Goal: Navigation & Orientation: Find specific page/section

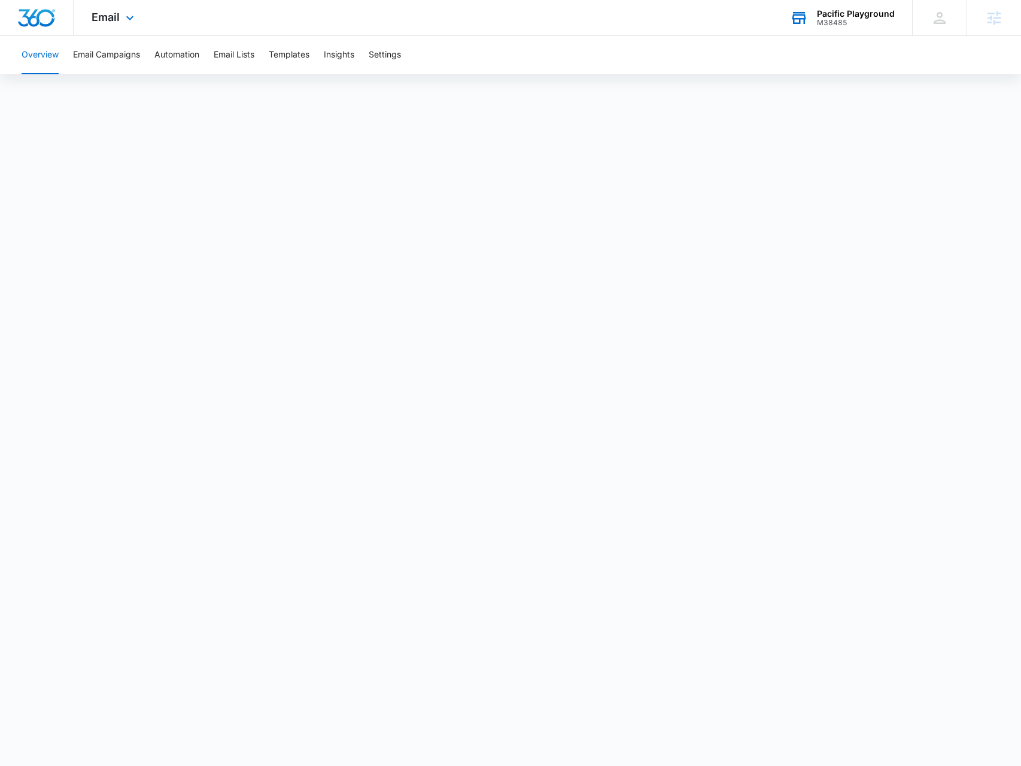
click at [892, 32] on div "Pacific Playground M38485 Your Accounts View All" at bounding box center [842, 17] width 140 height 35
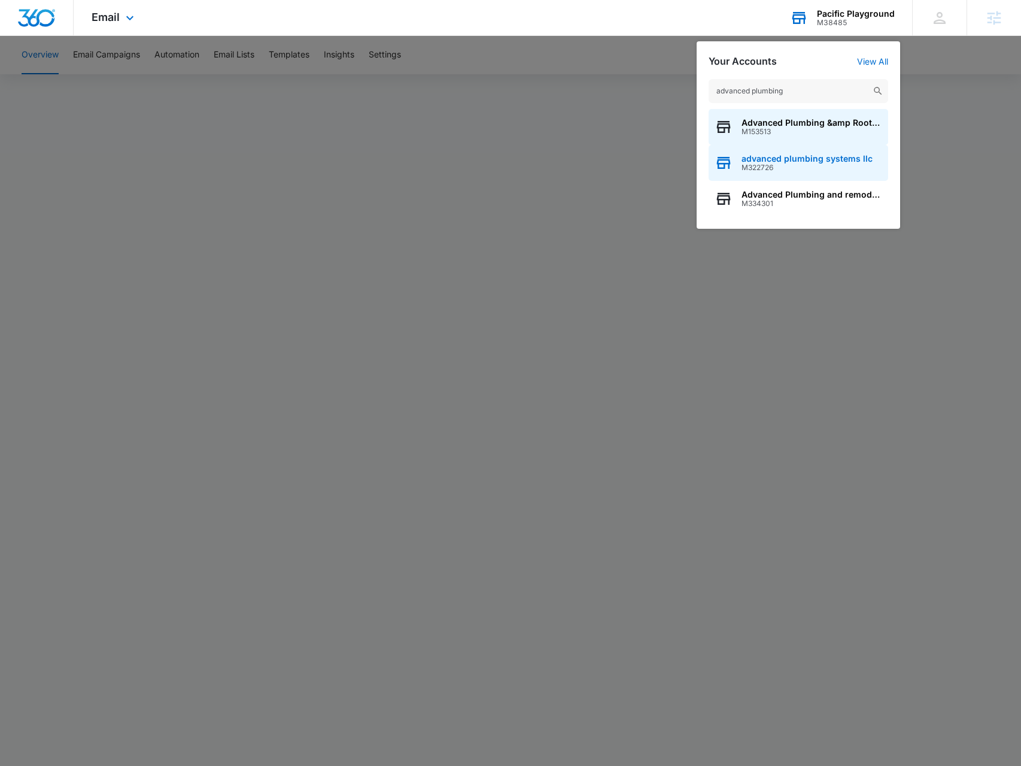
type input "advanced plumbing"
click at [766, 169] on span "M322726" at bounding box center [807, 167] width 131 height 8
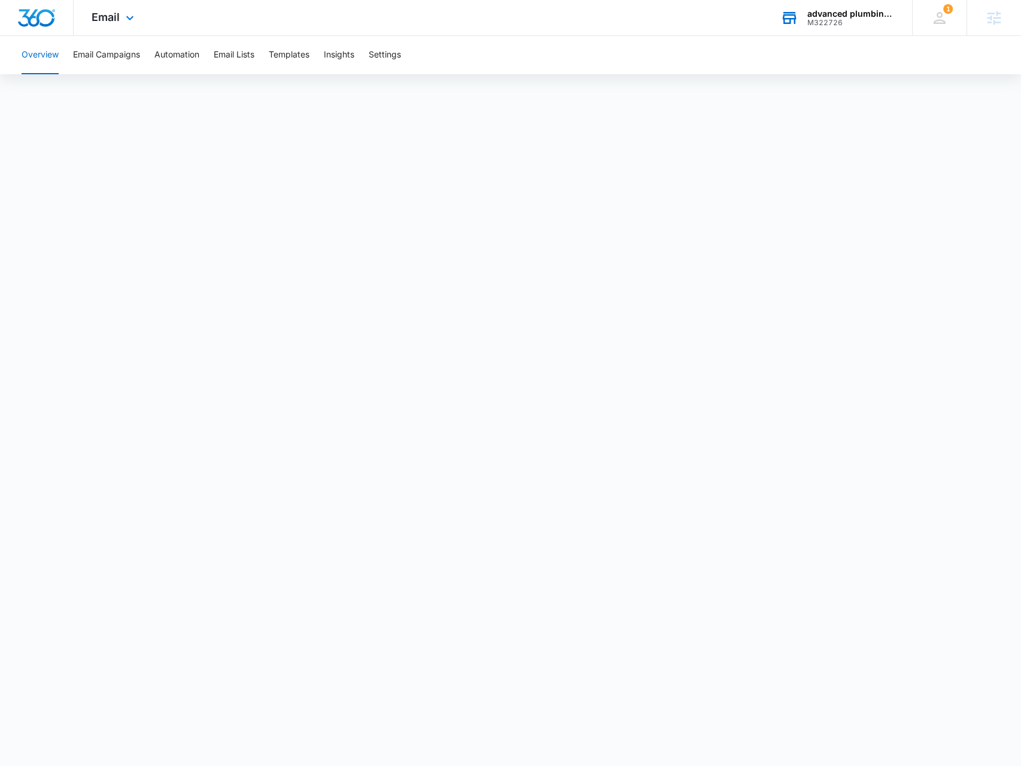
drag, startPoint x: 105, startPoint y: 4, endPoint x: 110, endPoint y: 10, distance: 7.2
click at [105, 4] on div "Email Apps Reputation Websites Forms CRM Email Social Payments POS Content Ads …" at bounding box center [114, 17] width 81 height 35
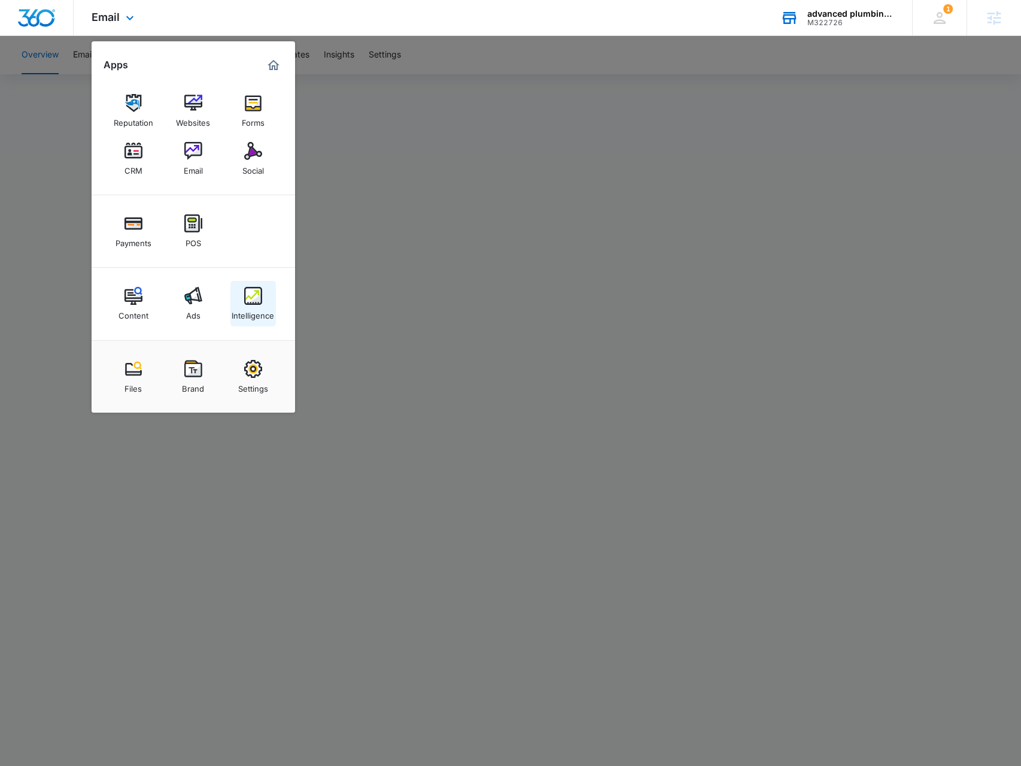
click at [245, 296] on img at bounding box center [253, 296] width 18 height 18
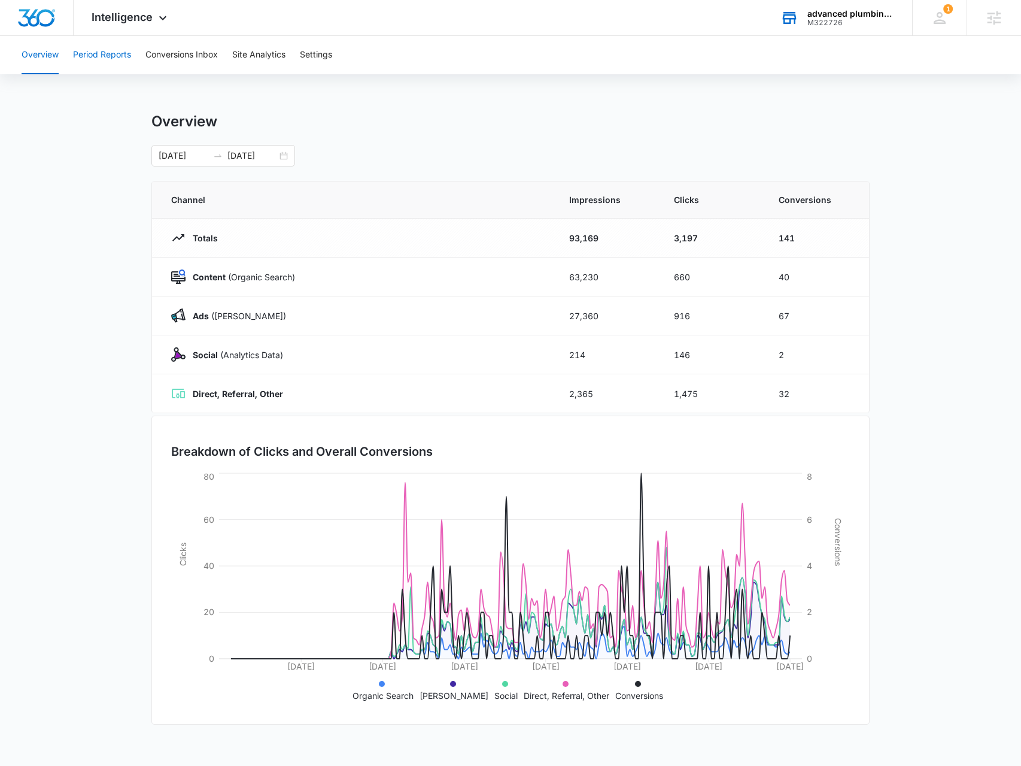
click at [109, 62] on button "Period Reports" at bounding box center [102, 55] width 58 height 38
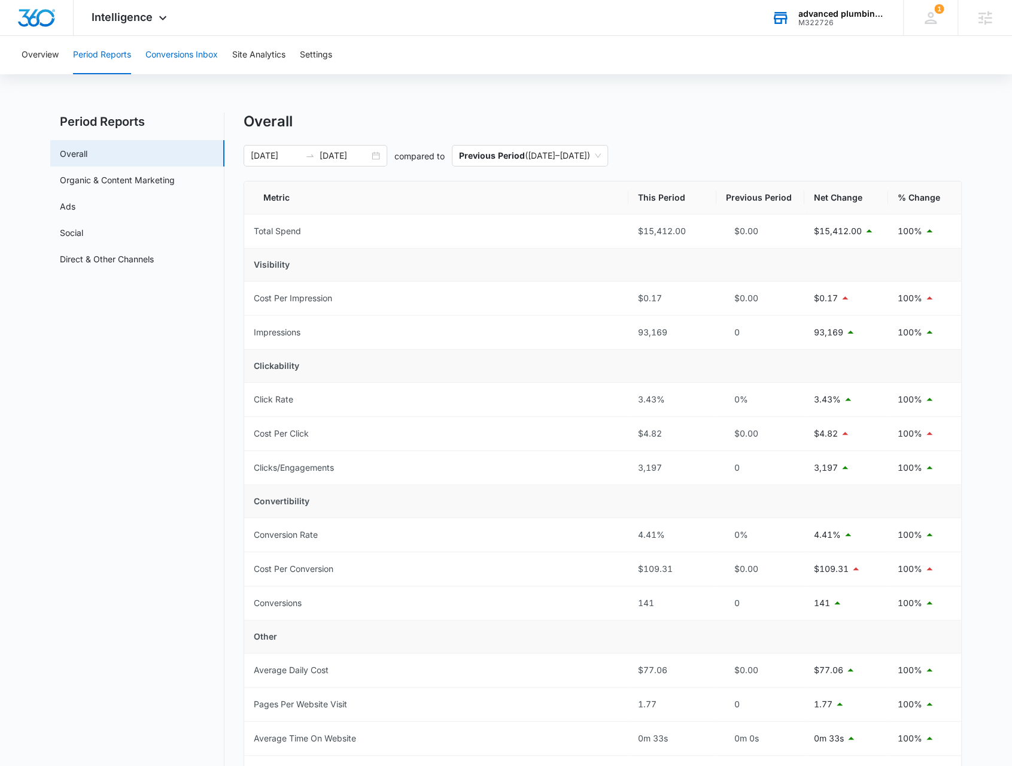
click at [162, 59] on button "Conversions Inbox" at bounding box center [181, 55] width 72 height 38
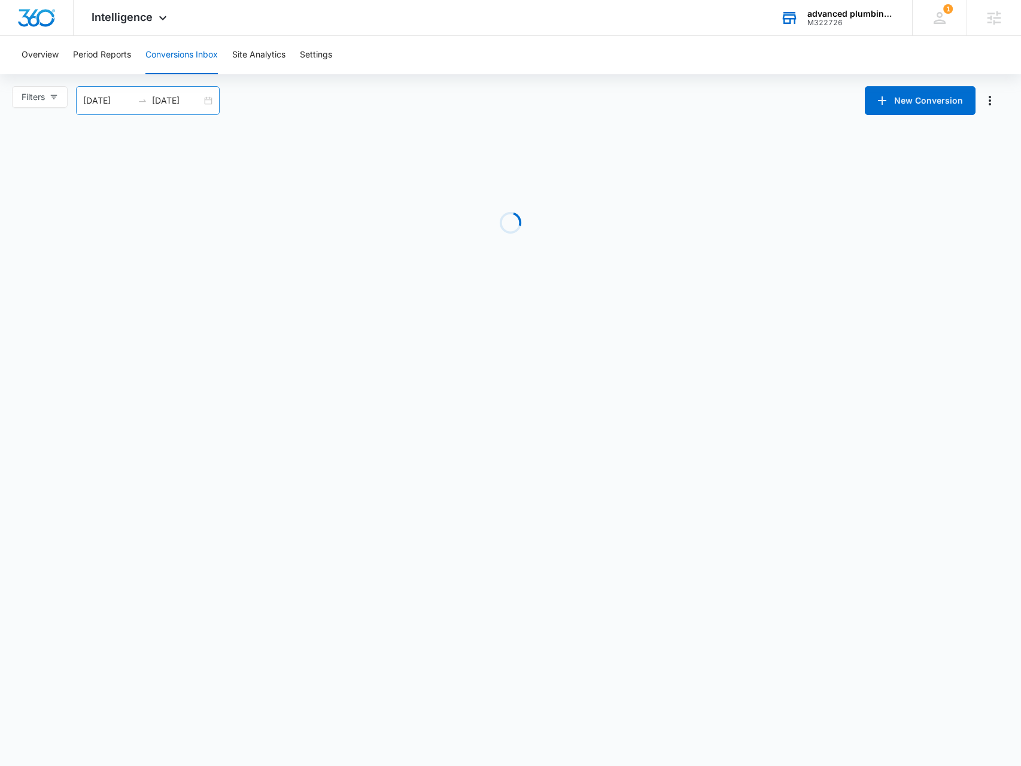
click at [208, 102] on div "[DATE] [DATE]" at bounding box center [148, 100] width 144 height 29
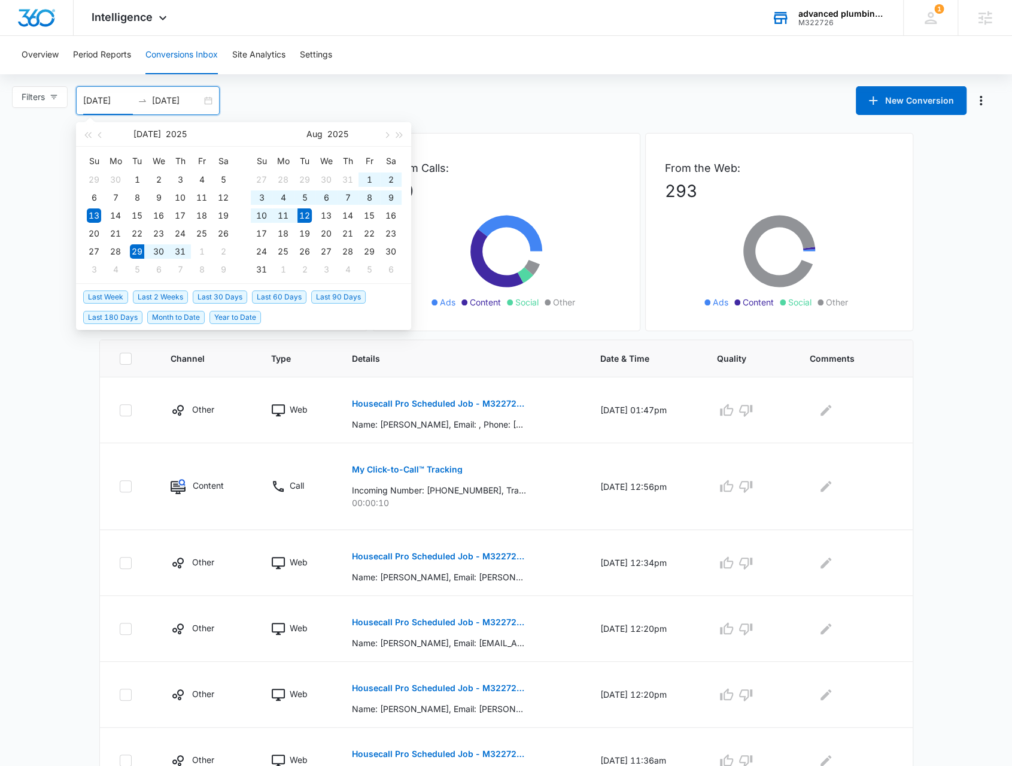
click at [154, 292] on span "Last 2 Weeks" at bounding box center [160, 296] width 55 height 13
type input "[DATE]"
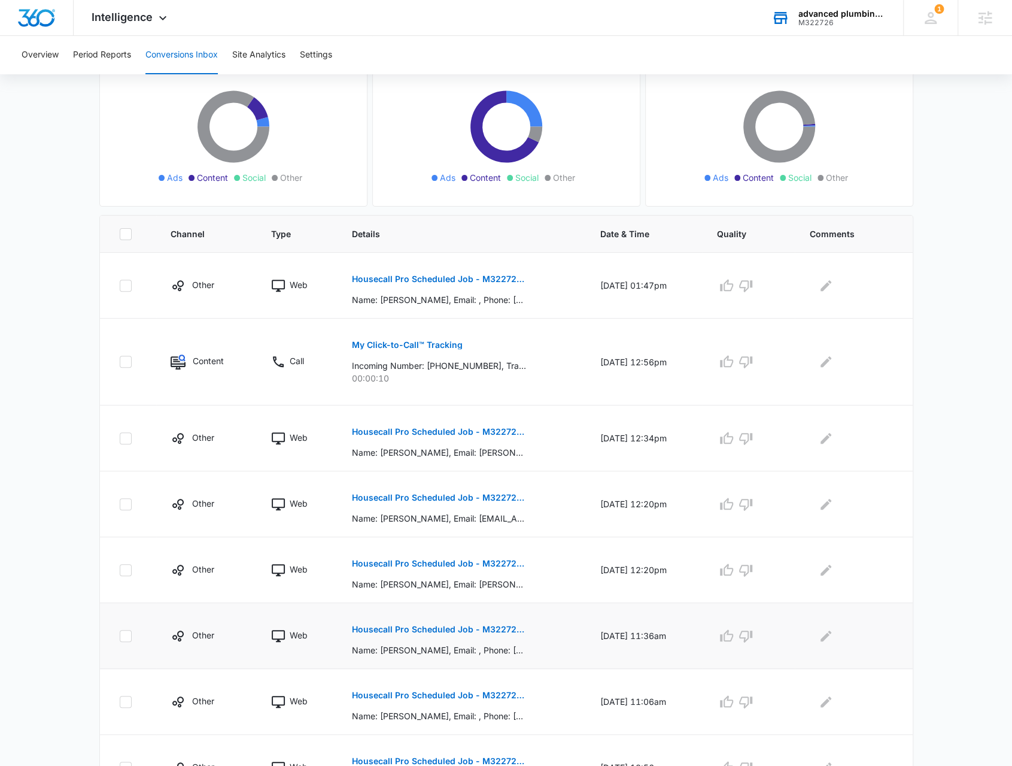
scroll to position [325, 0]
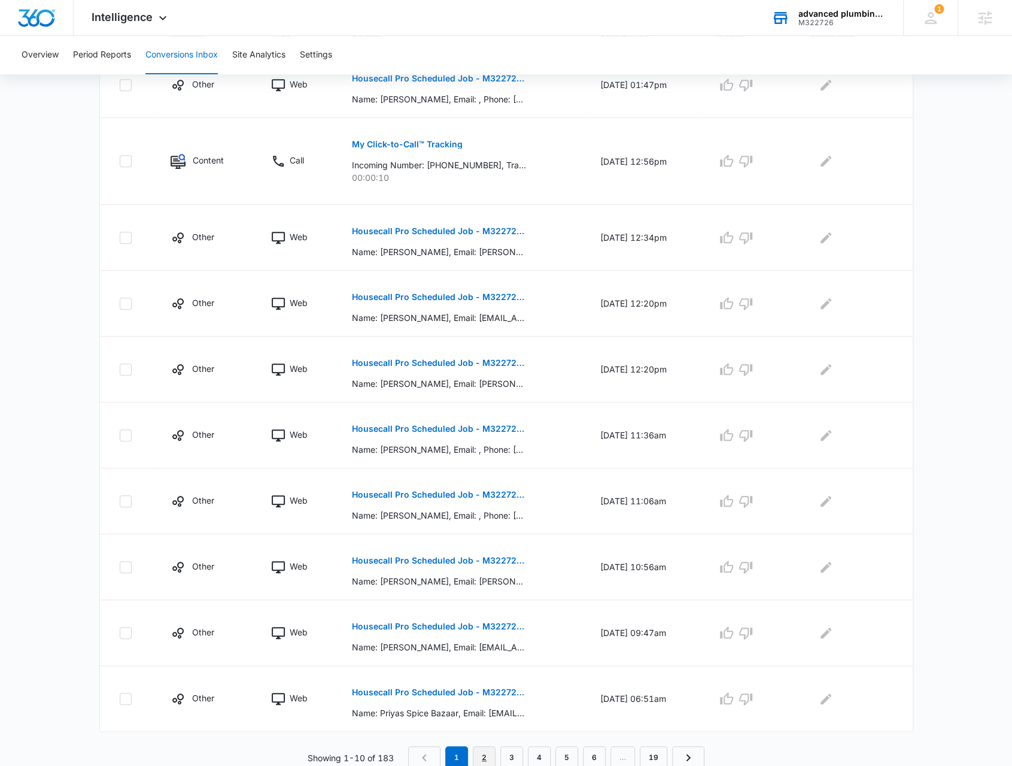
click at [488, 754] on link "2" at bounding box center [484, 757] width 23 height 23
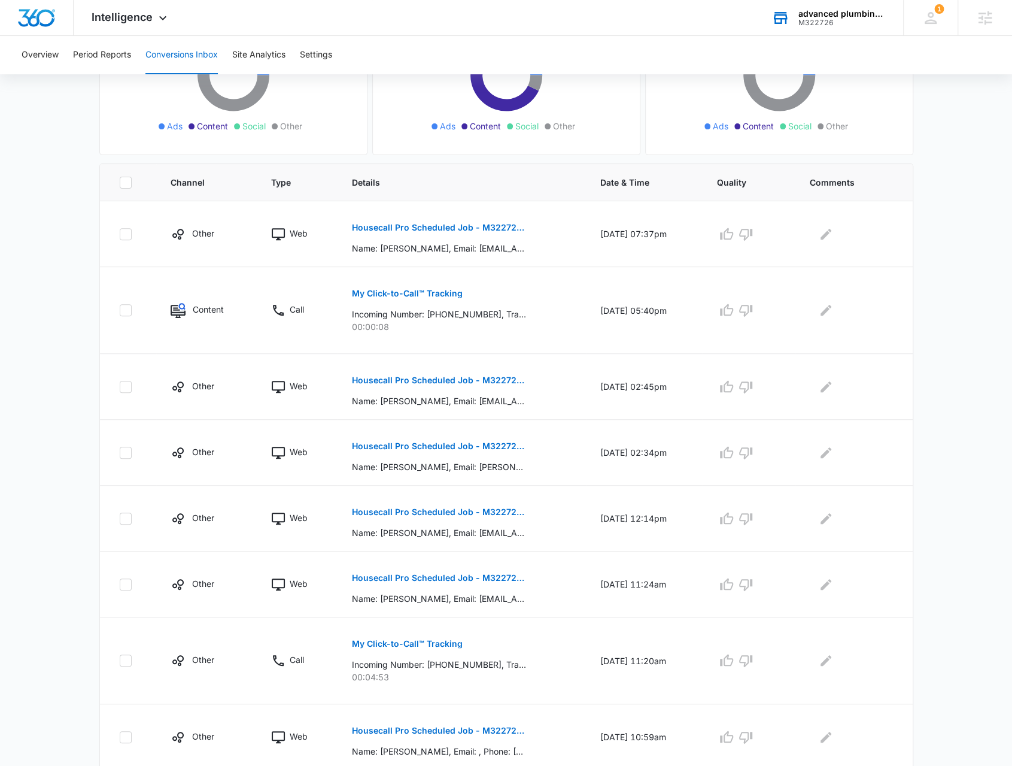
scroll to position [107, 0]
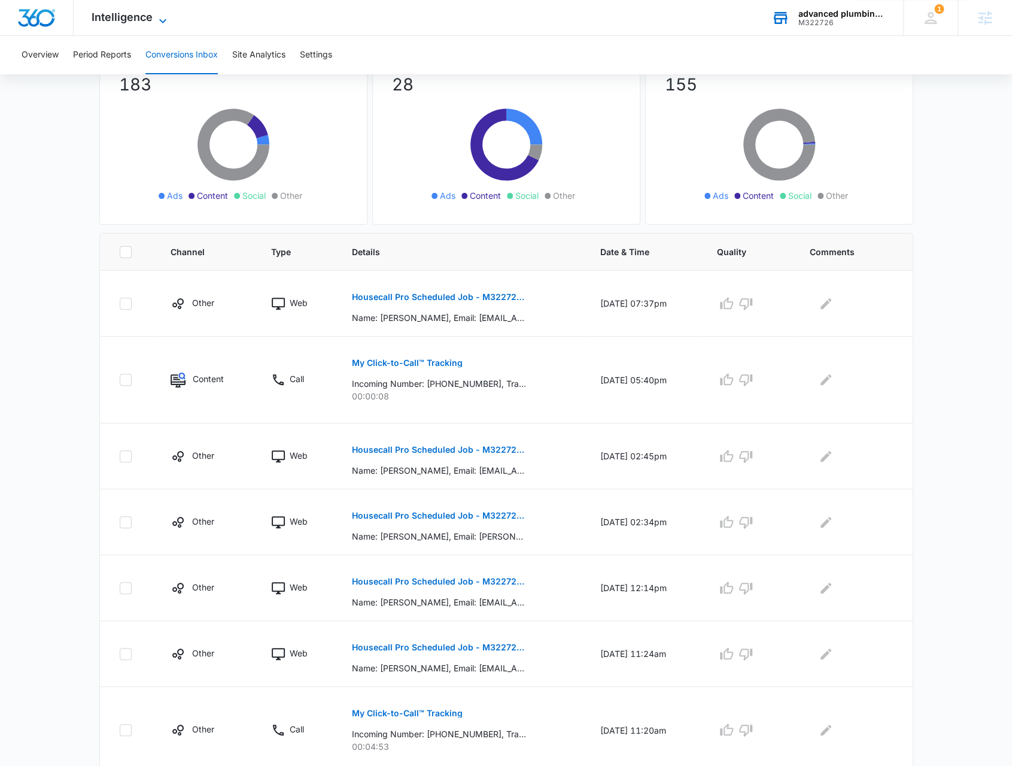
click at [125, 12] on span "Intelligence" at bounding box center [122, 17] width 61 height 13
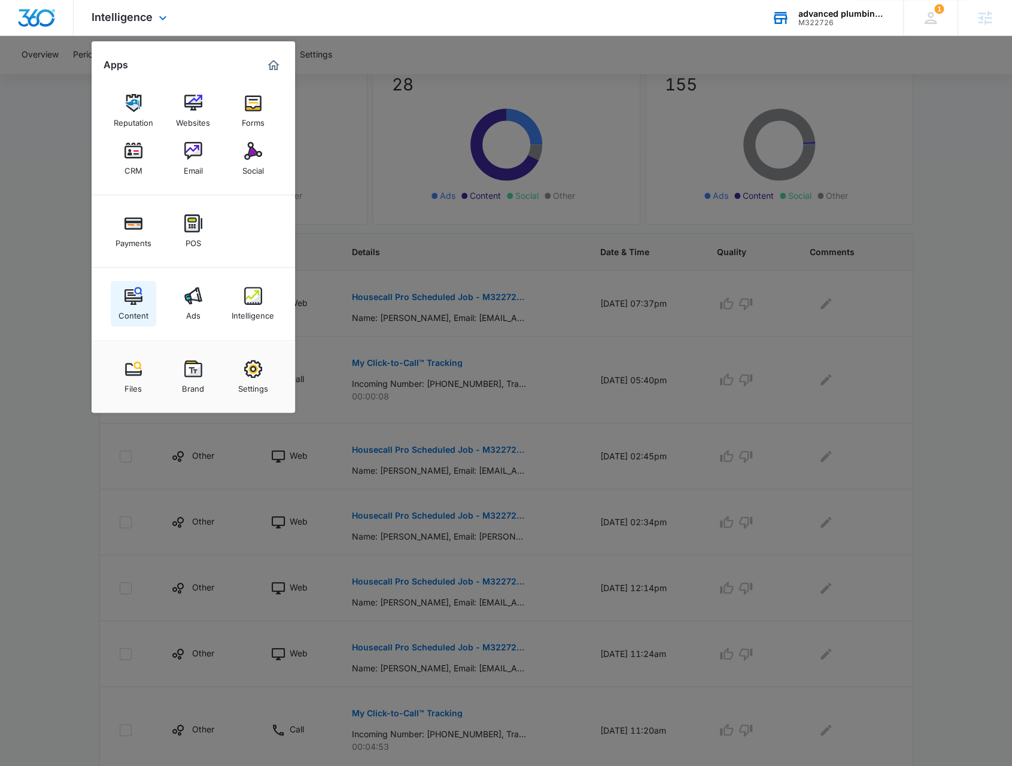
click at [143, 299] on link "Content" at bounding box center [133, 303] width 45 height 45
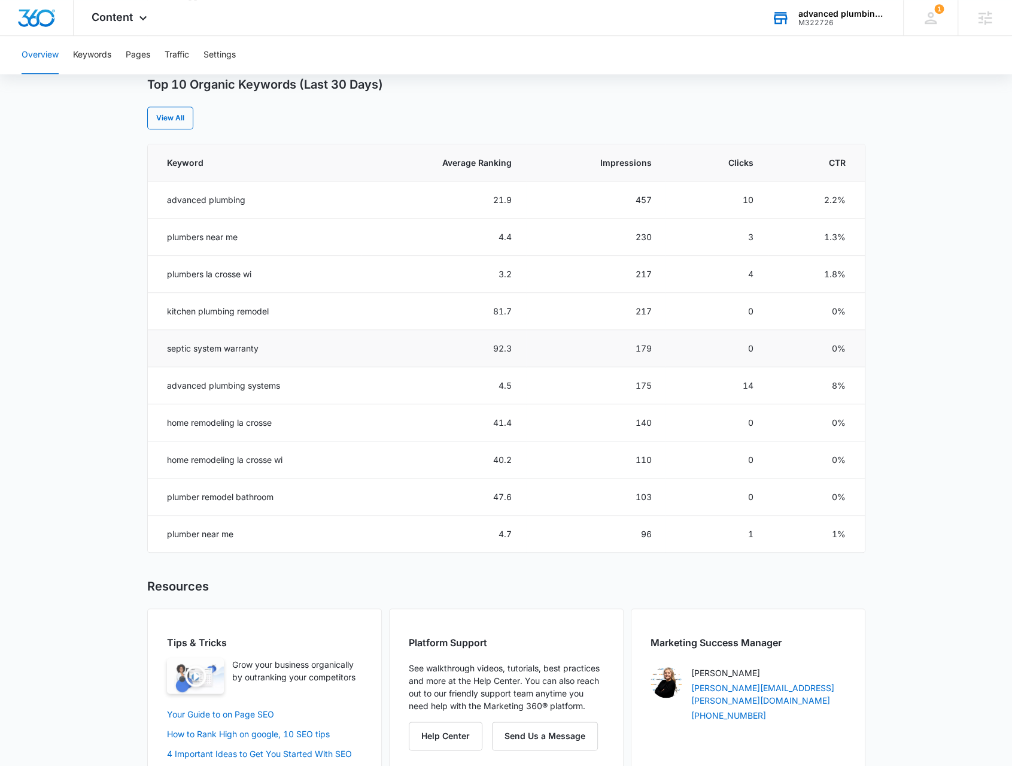
scroll to position [120, 0]
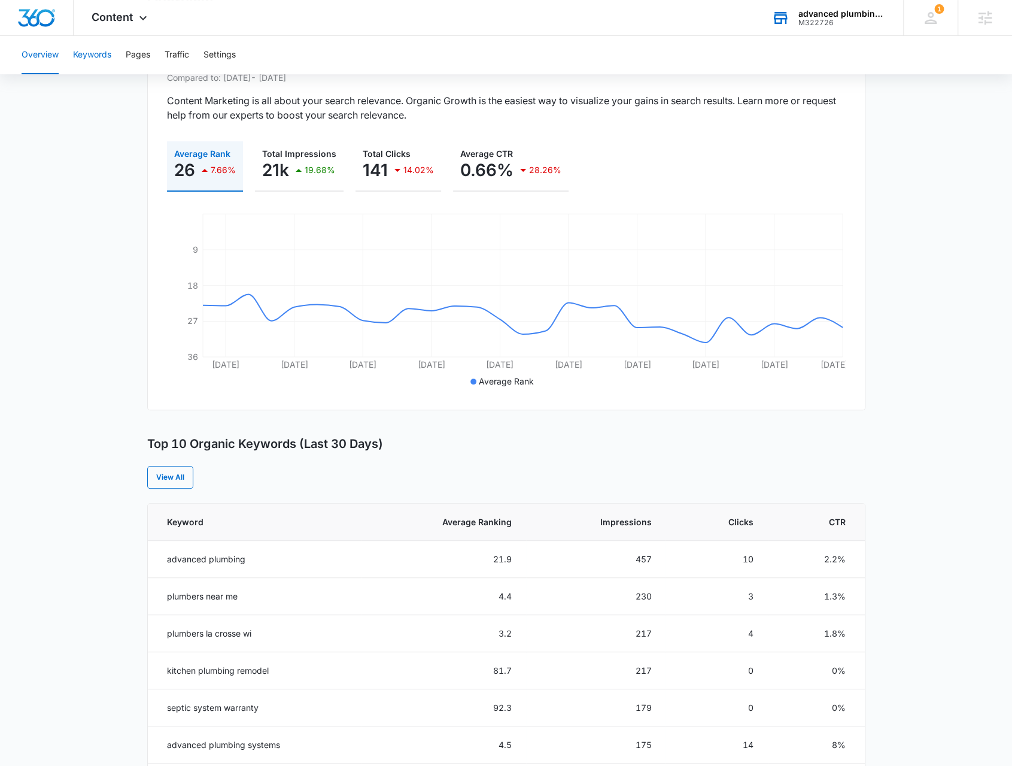
click at [93, 66] on button "Keywords" at bounding box center [92, 55] width 38 height 38
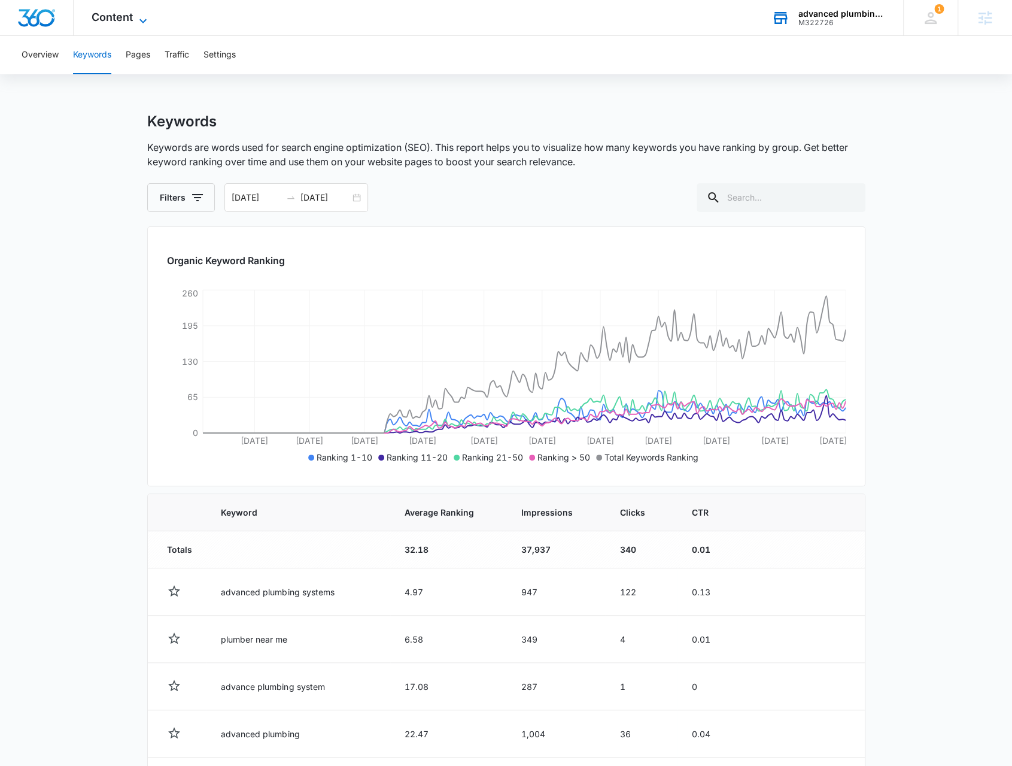
click at [99, 20] on span "Content" at bounding box center [112, 17] width 41 height 13
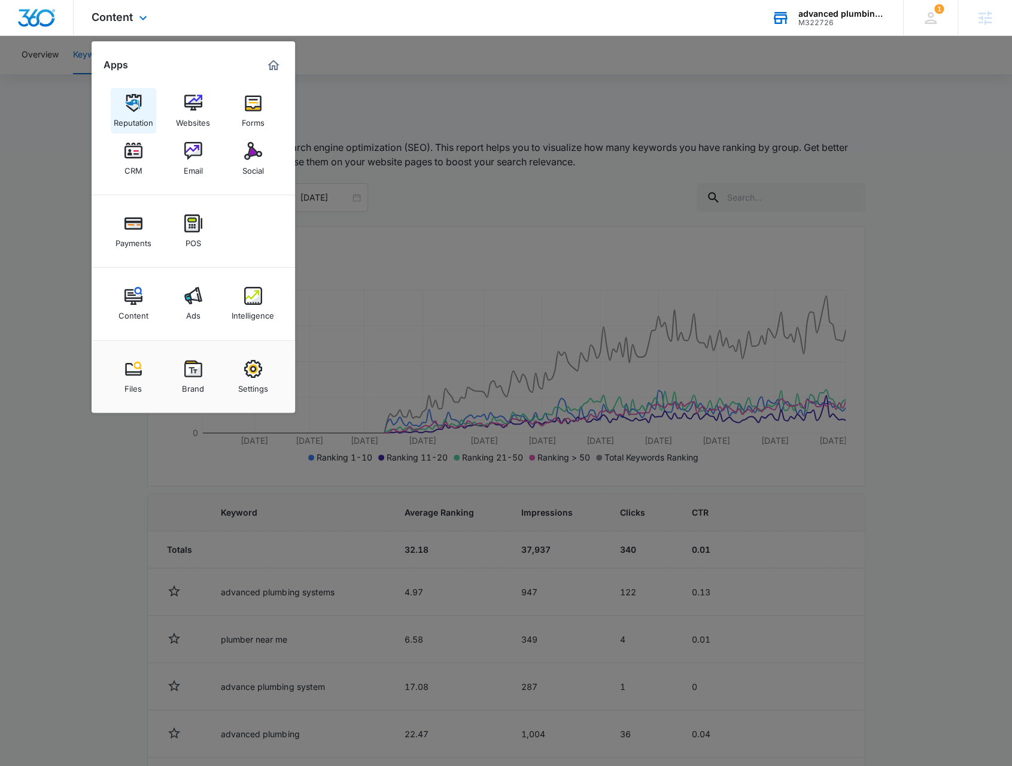
click at [137, 103] on img at bounding box center [134, 103] width 18 height 18
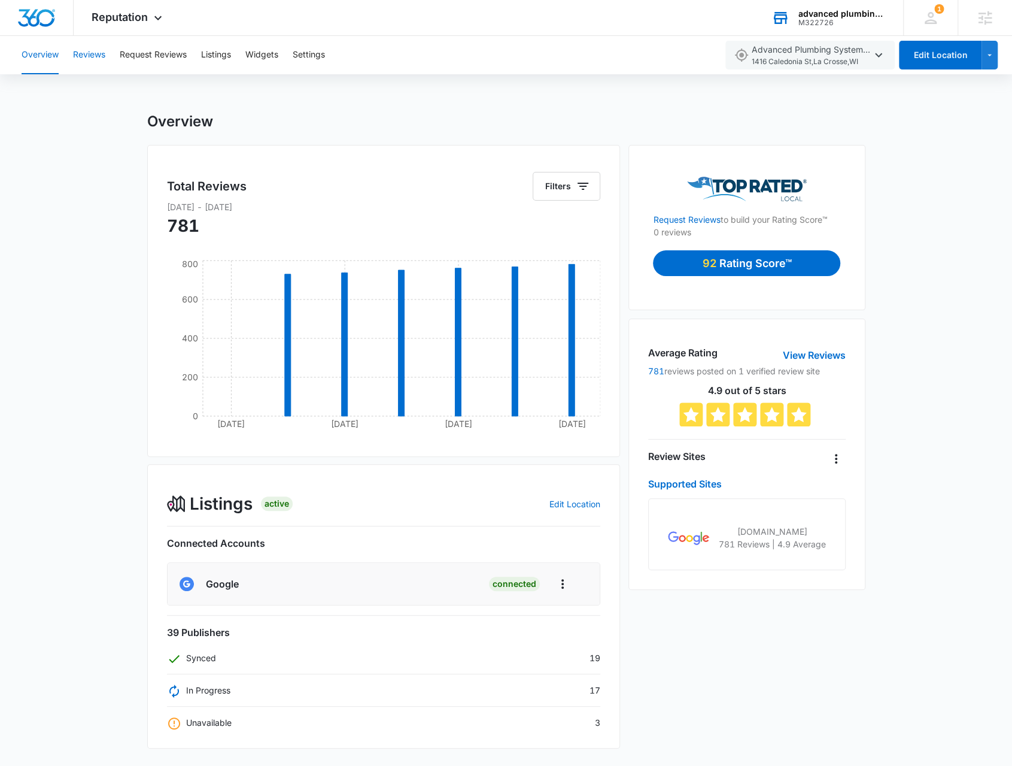
click at [86, 61] on button "Reviews" at bounding box center [89, 55] width 32 height 38
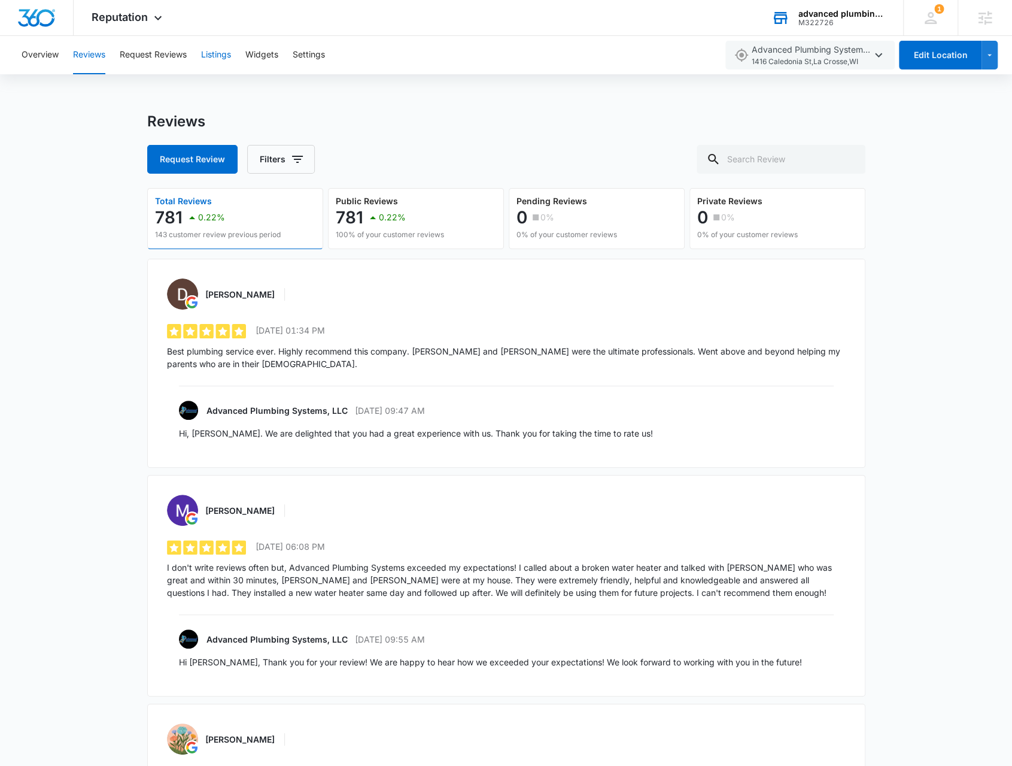
click at [204, 50] on button "Listings" at bounding box center [216, 55] width 30 height 38
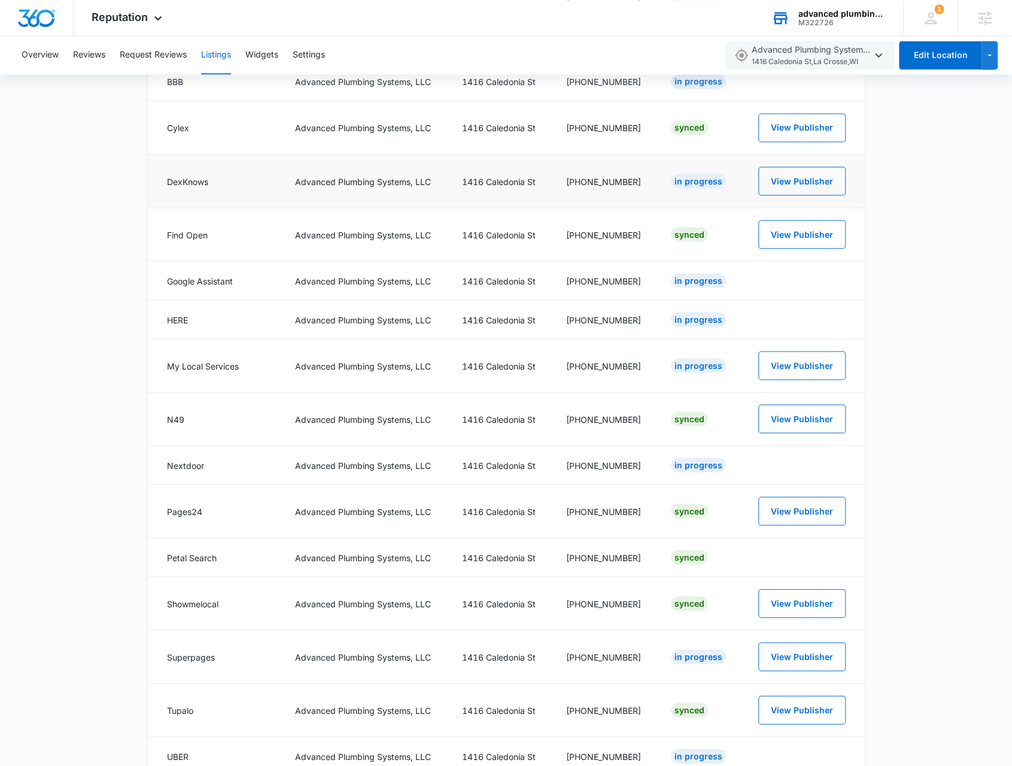
scroll to position [1317, 0]
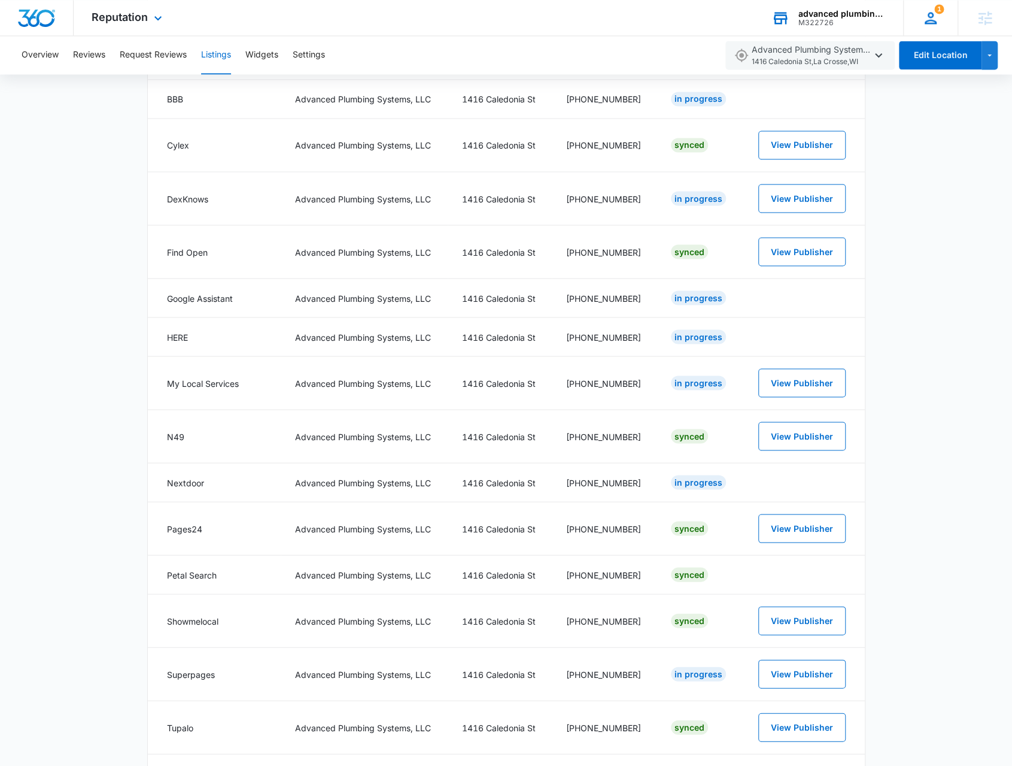
click at [921, 20] on div "1 [PERSON_NAME] [PERSON_NAME][EMAIL_ADDRESS][PERSON_NAME][DOMAIN_NAME] My Profi…" at bounding box center [930, 17] width 54 height 35
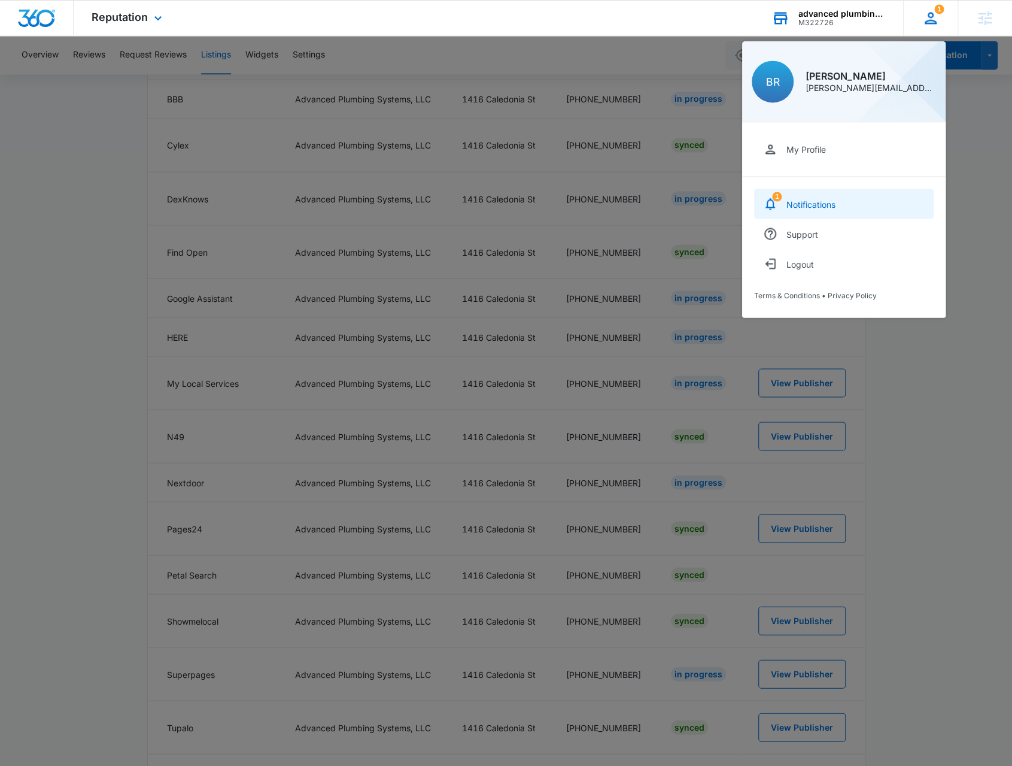
click at [833, 192] on link "1 Notifications" at bounding box center [844, 204] width 180 height 30
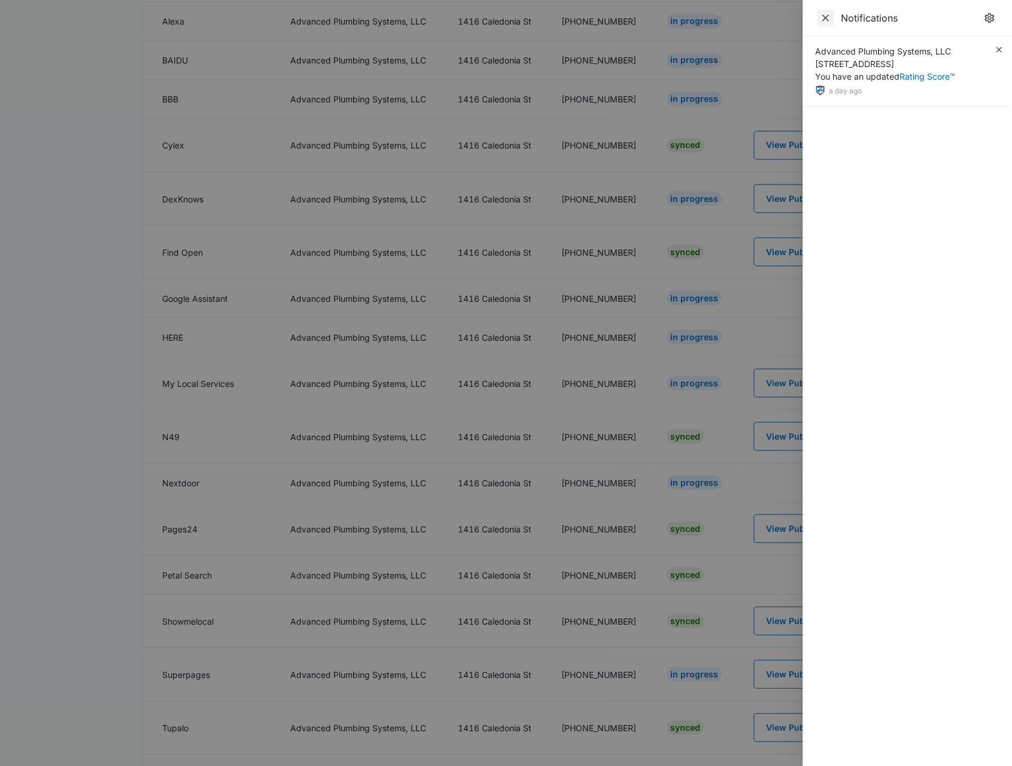
click at [820, 20] on icon "Close" at bounding box center [826, 18] width 12 height 12
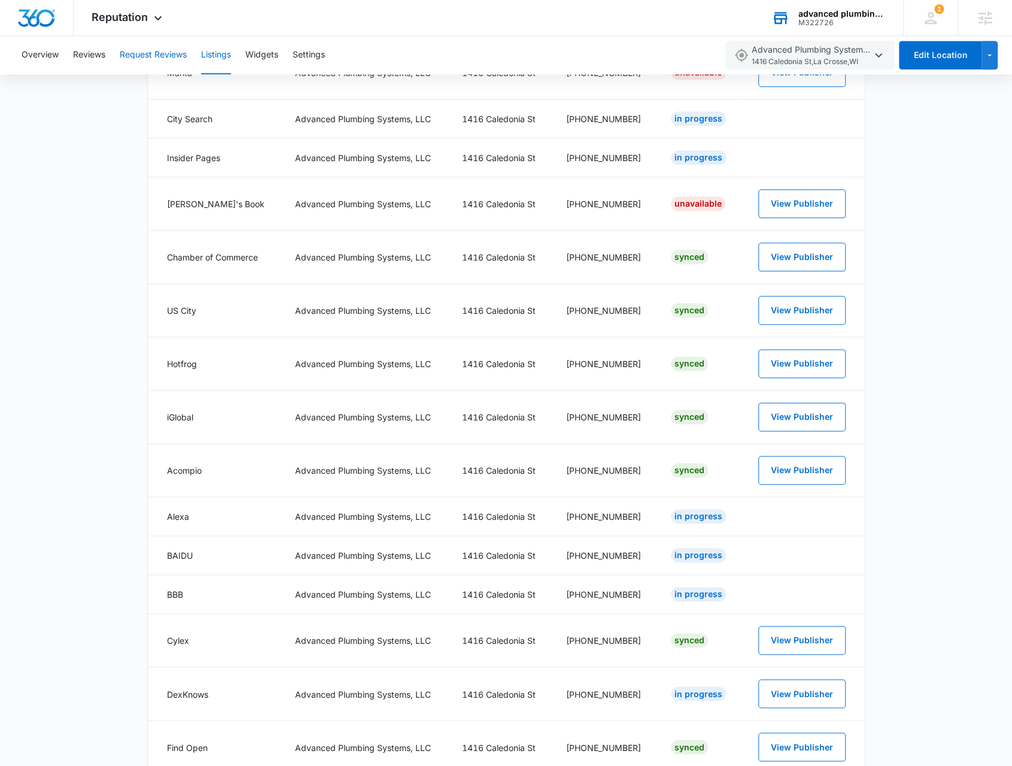
scroll to position [718, 0]
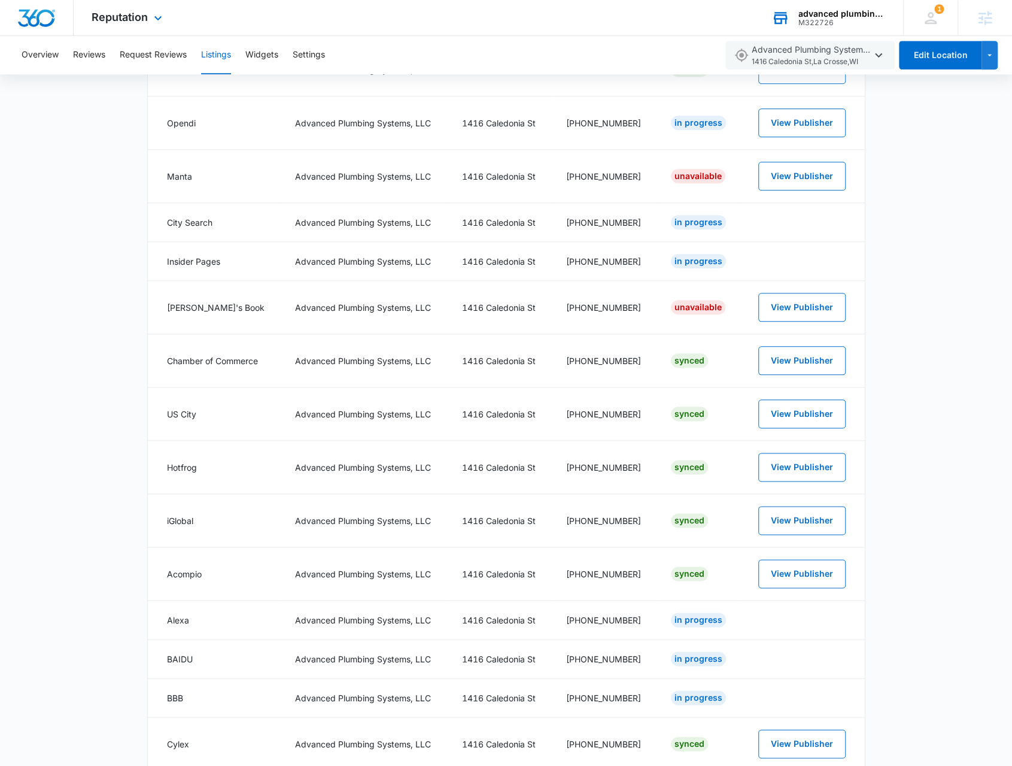
click at [128, 25] on div "Reputation Apps Reputation Websites Forms CRM Email Social Payments POS Content…" at bounding box center [129, 17] width 110 height 35
